Goal: Task Accomplishment & Management: Manage account settings

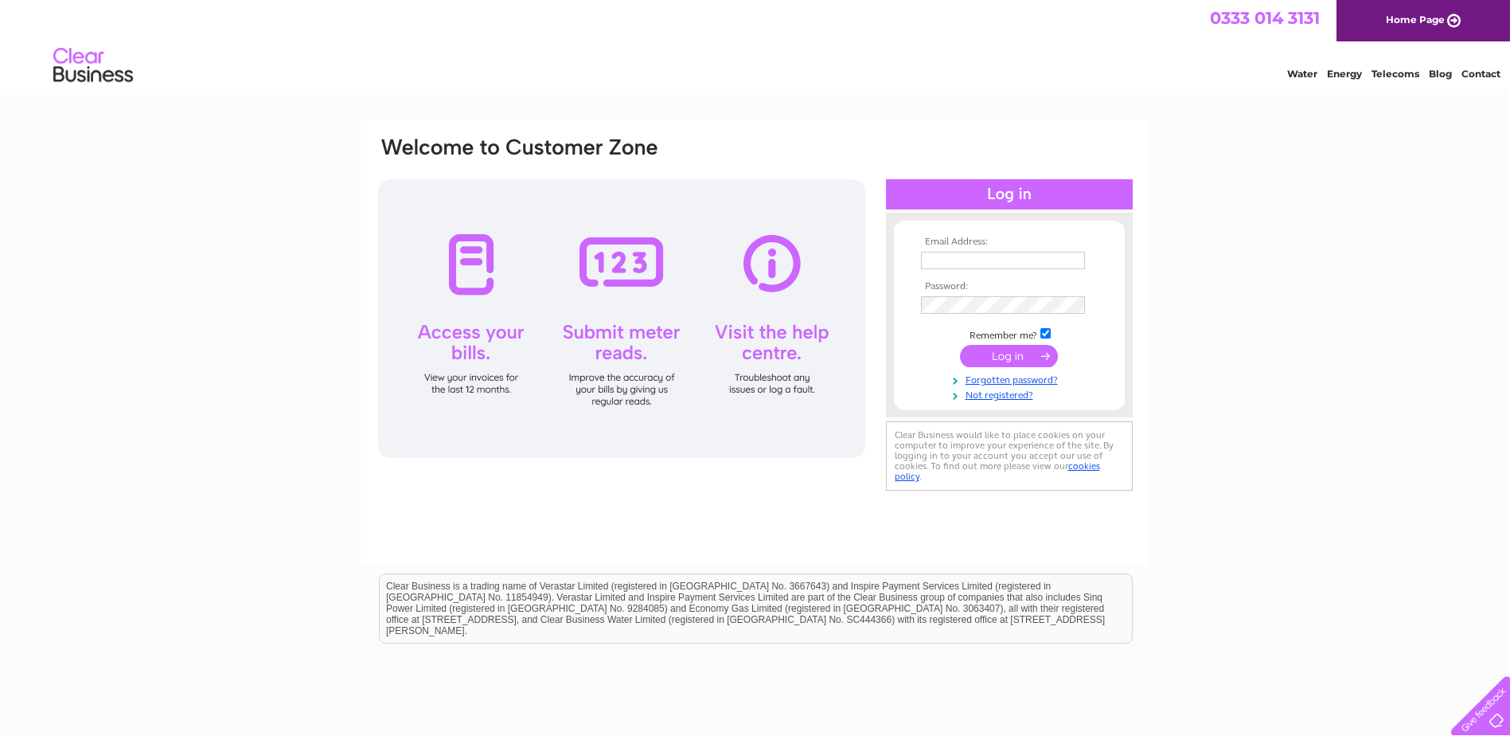
type input "[EMAIL_ADDRESS][DOMAIN_NAME]"
click at [1013, 359] on input "submit" at bounding box center [1009, 356] width 98 height 22
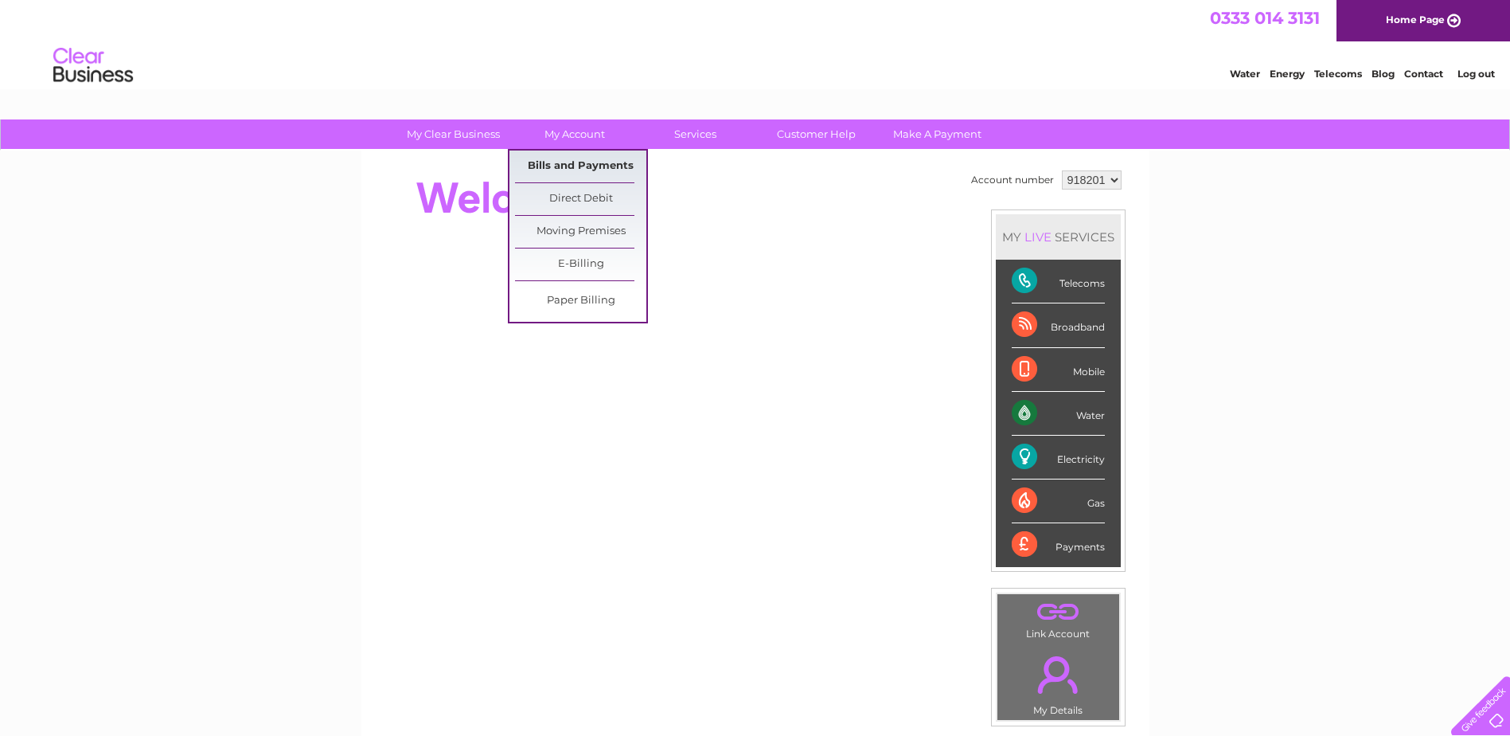
click at [568, 166] on link "Bills and Payments" at bounding box center [580, 166] width 131 height 32
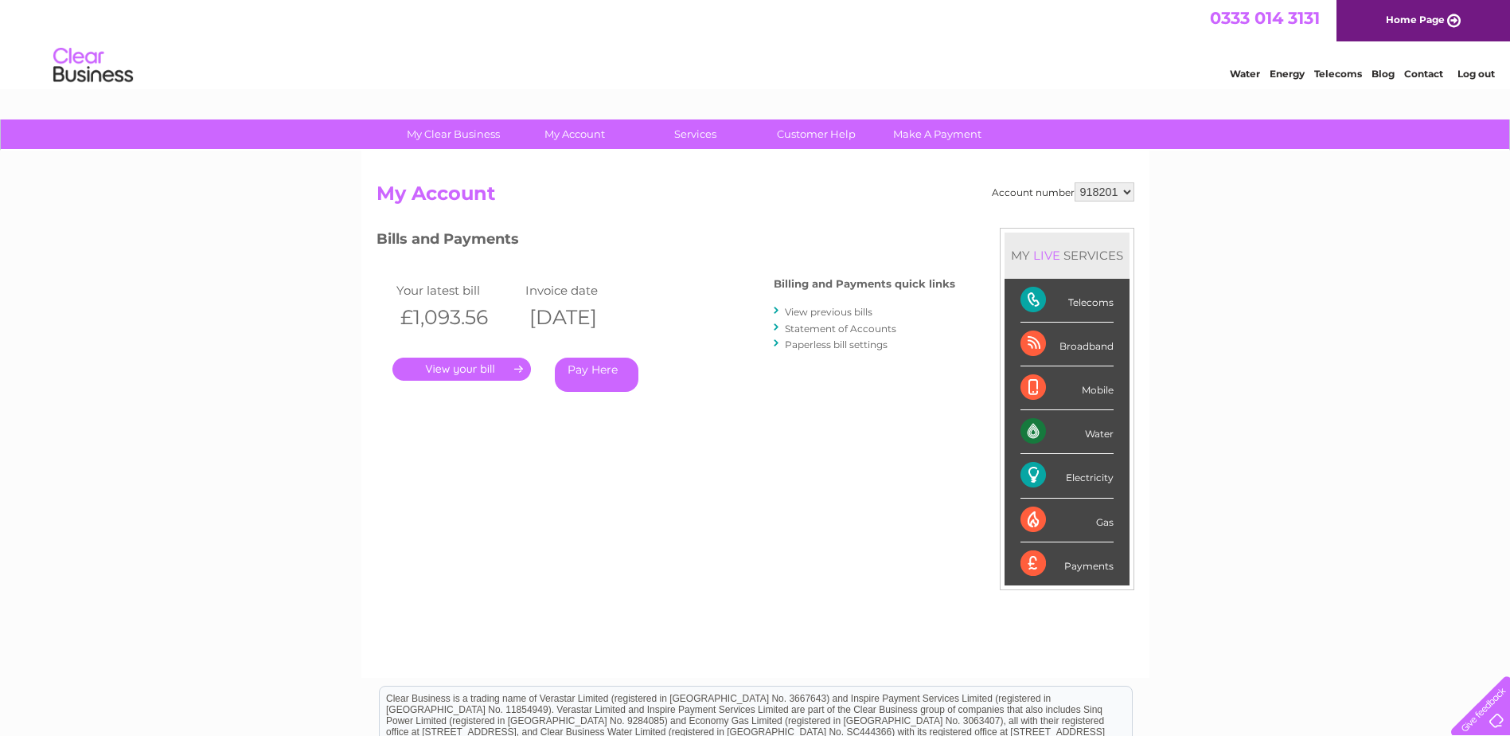
click at [460, 366] on link "." at bounding box center [461, 368] width 139 height 23
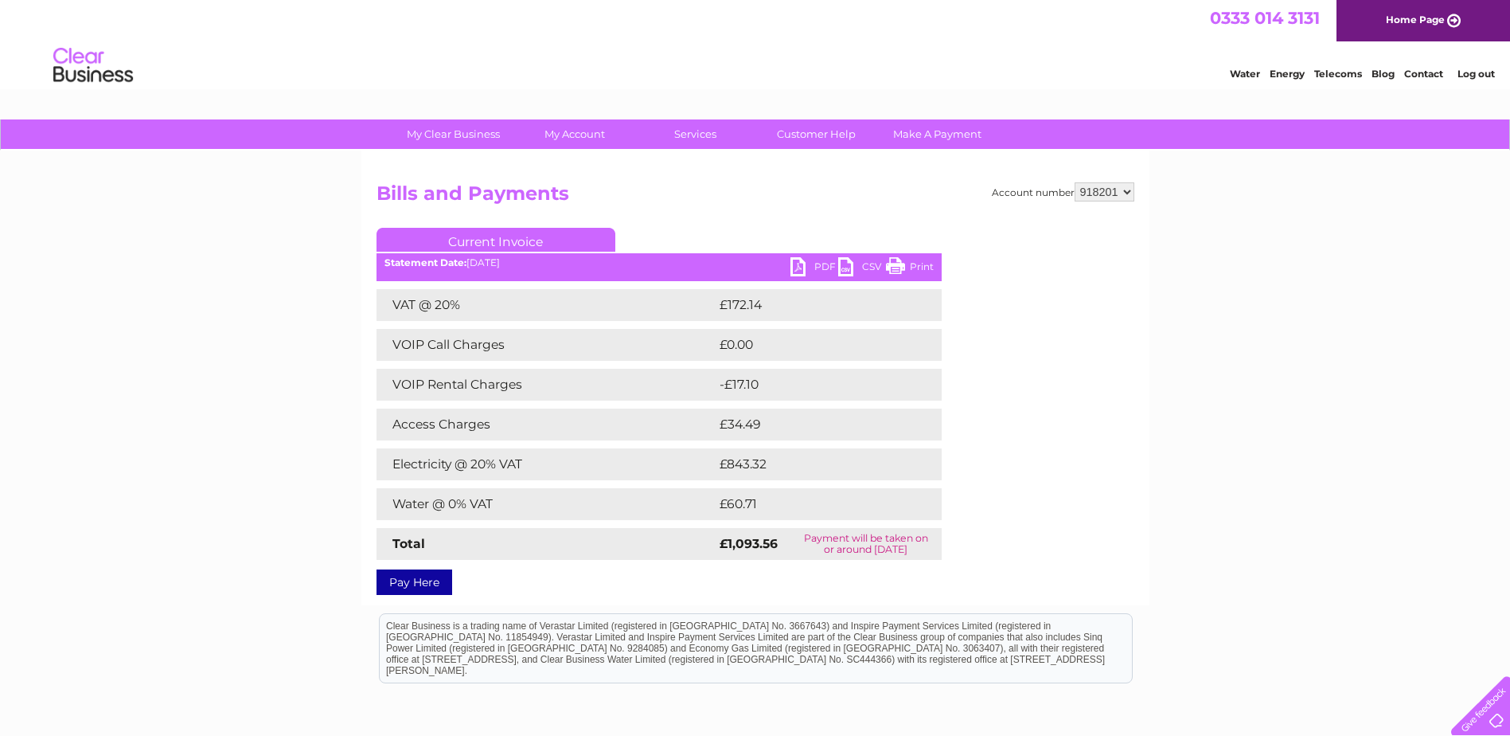
click at [798, 264] on link "PDF" at bounding box center [814, 268] width 48 height 23
